Goal: Register for event/course

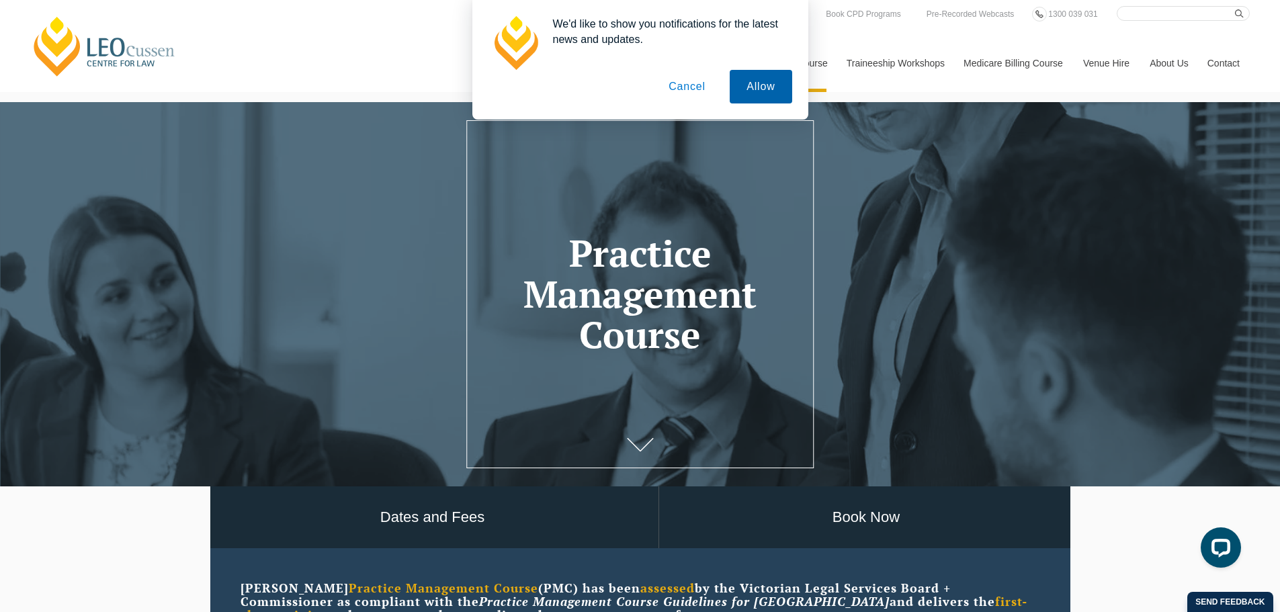
click at [767, 86] on button "Allow" at bounding box center [761, 87] width 62 height 34
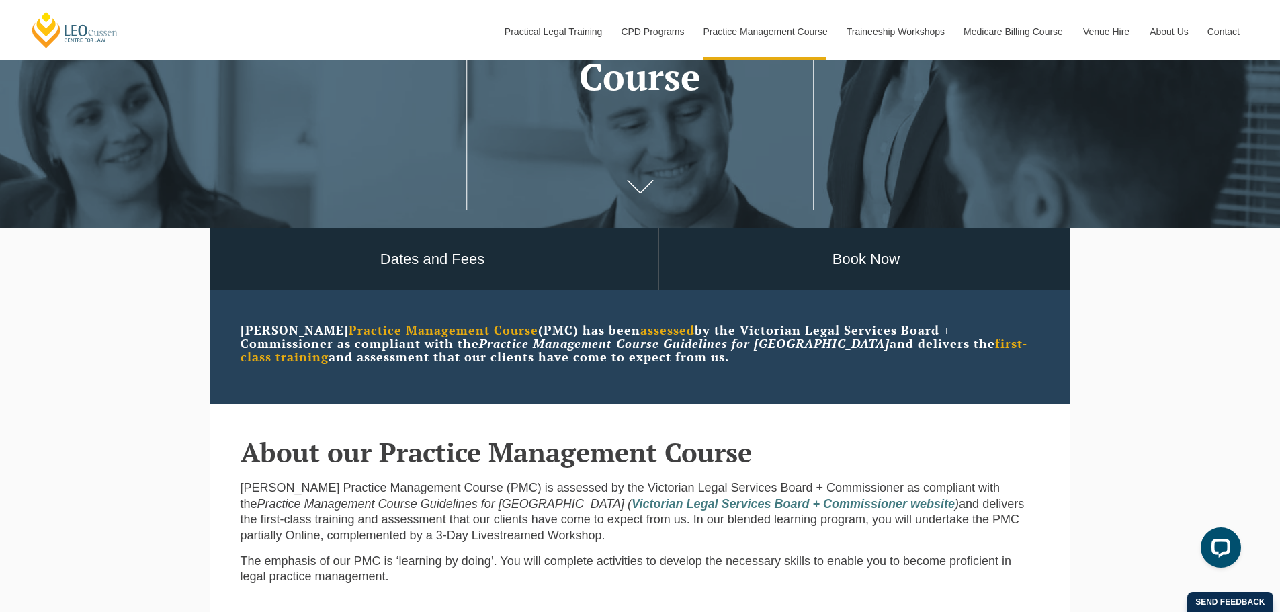
scroll to position [269, 0]
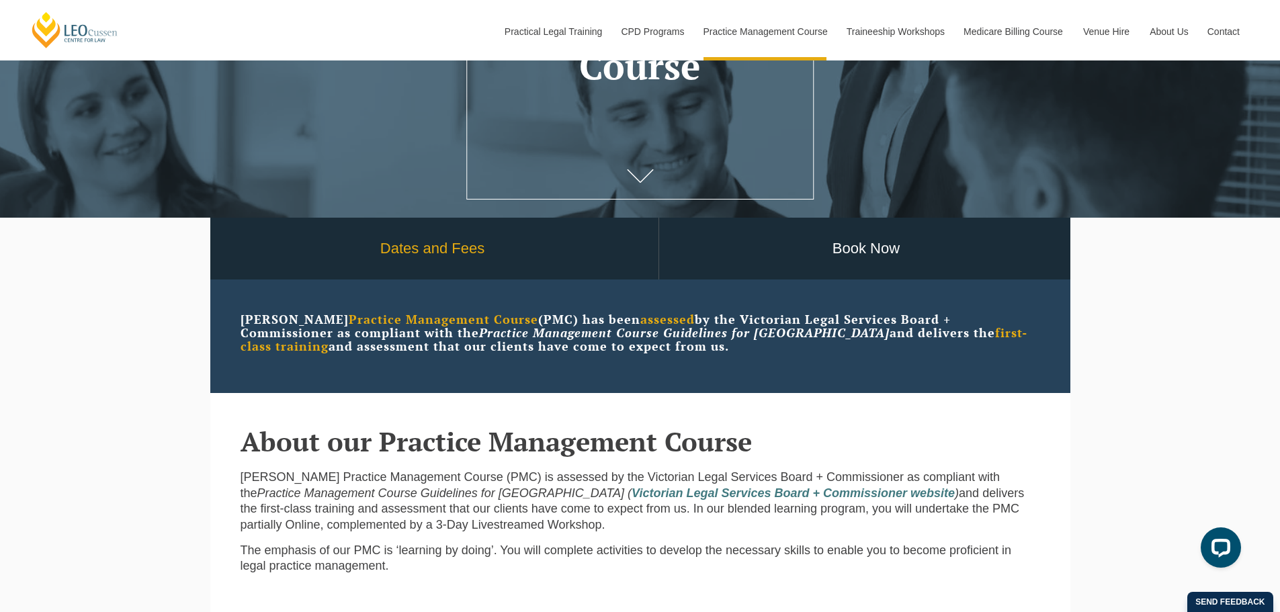
click at [462, 252] on link "Dates and Fees" at bounding box center [433, 249] width 452 height 63
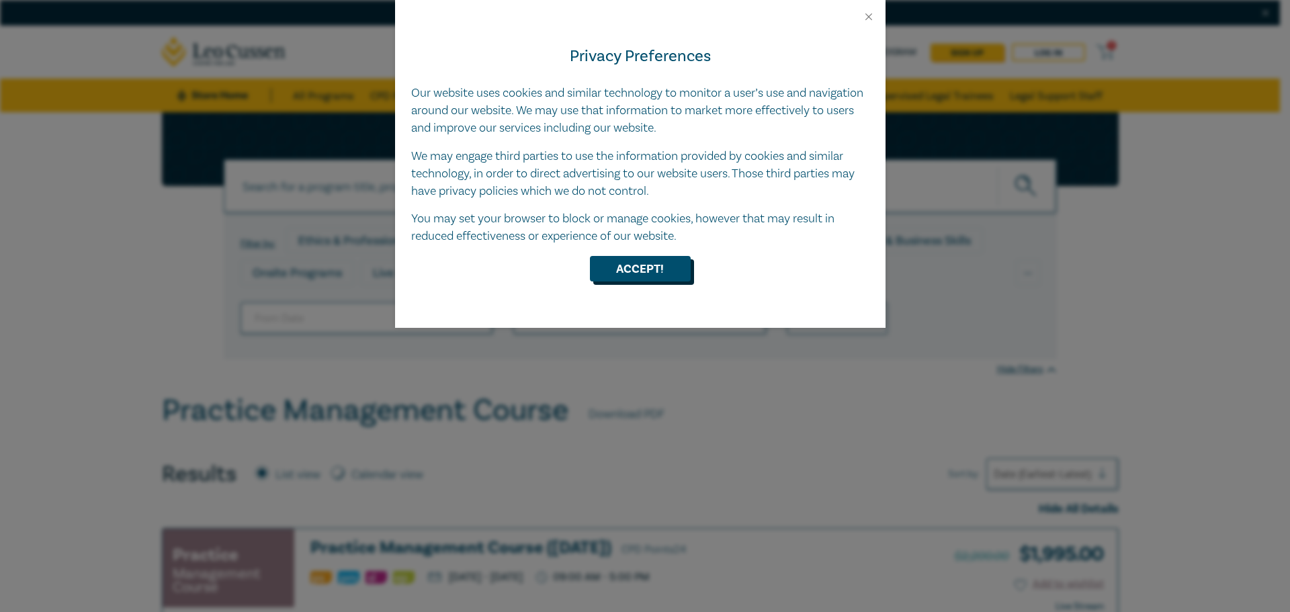
click at [643, 275] on button "Accept!" at bounding box center [640, 269] width 101 height 26
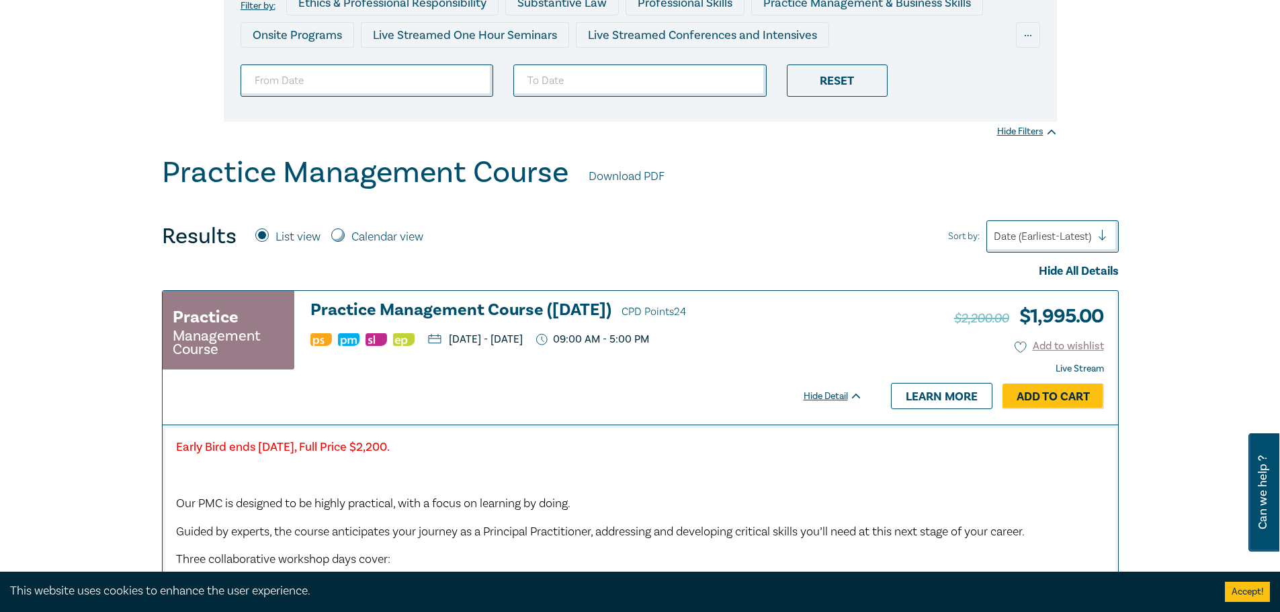
scroll to position [470, 0]
